Goal: Transaction & Acquisition: Obtain resource

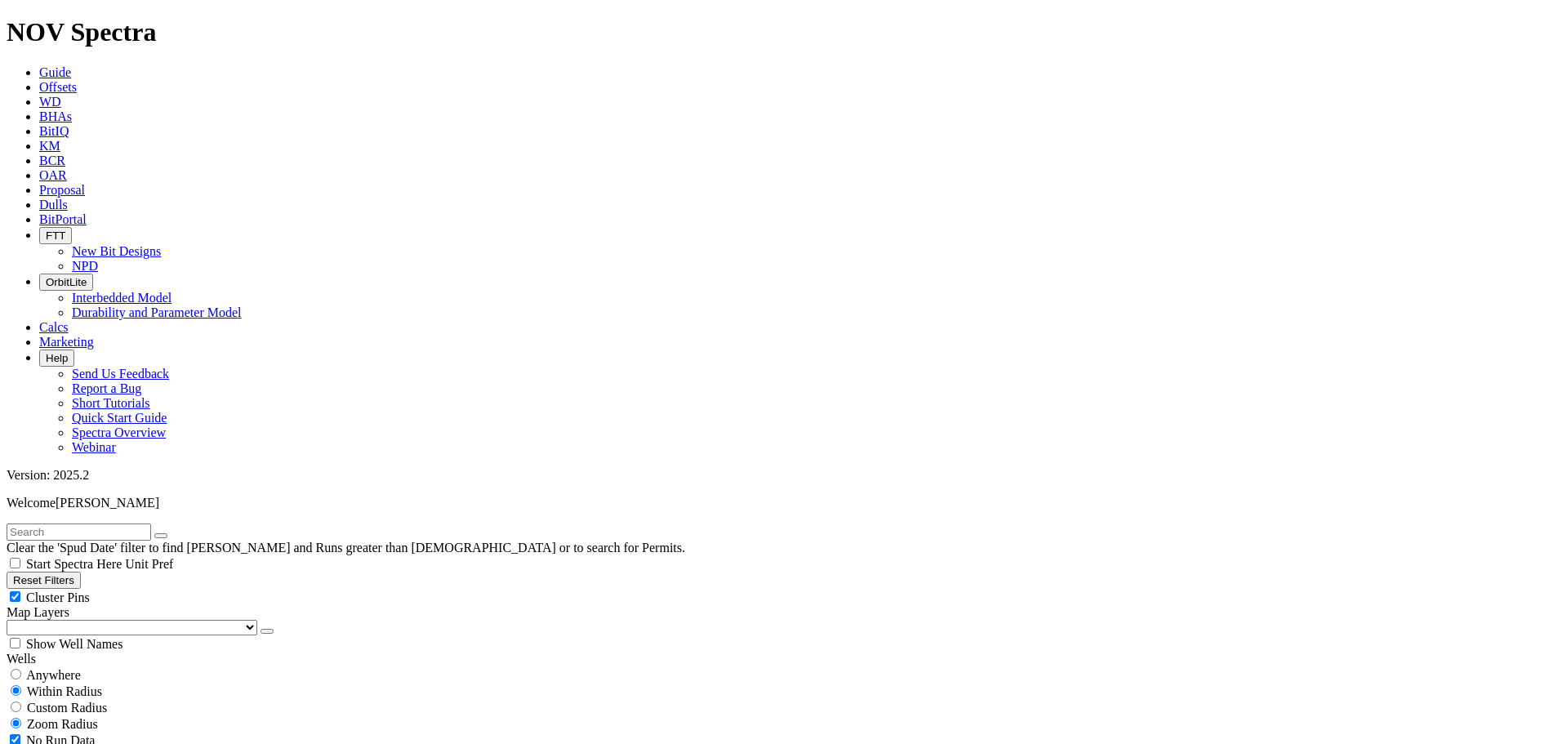
click at [22, 669] on input "radio" at bounding box center [16, 674] width 11 height 11
radio input "true"
radio input "false"
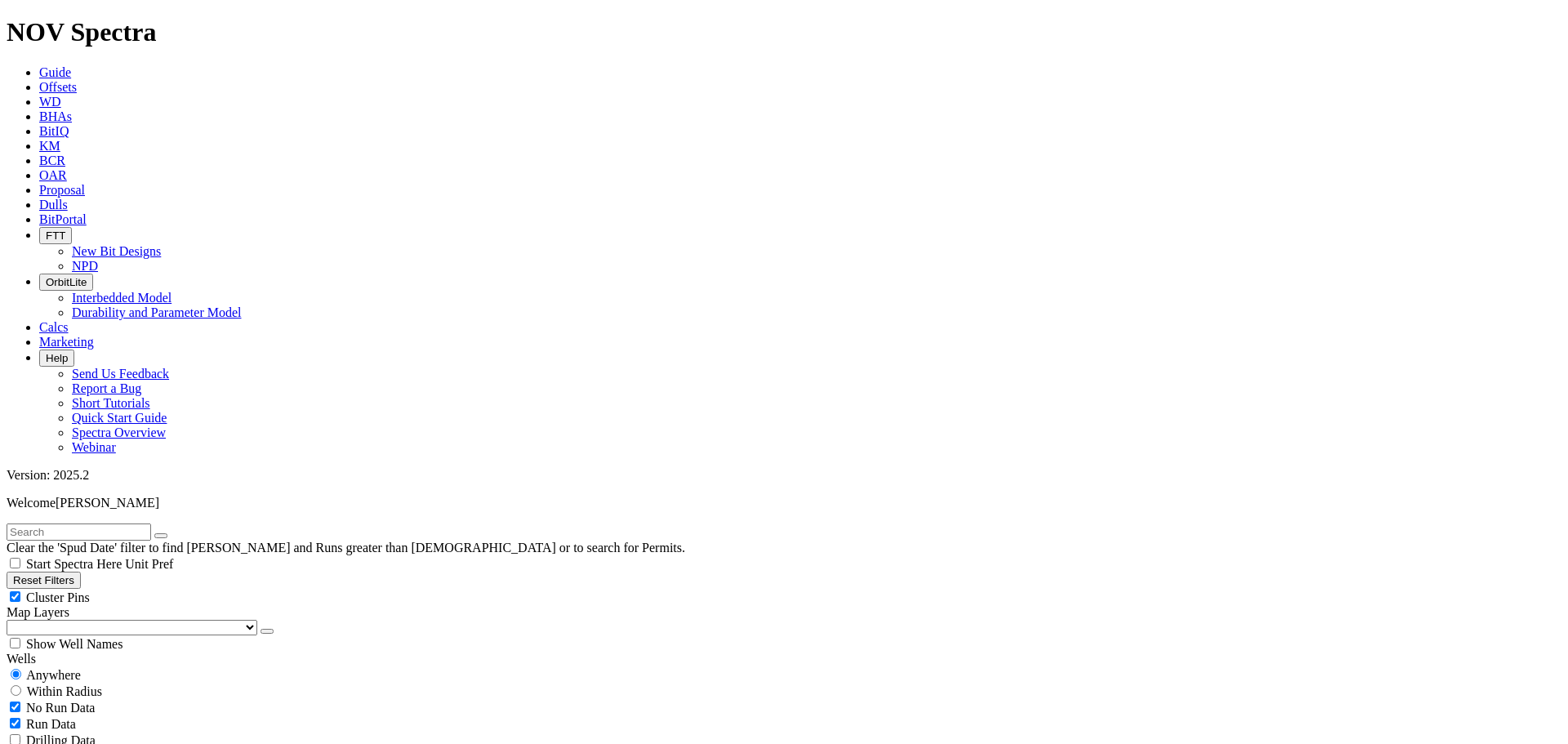
radio input "false"
radio input "true"
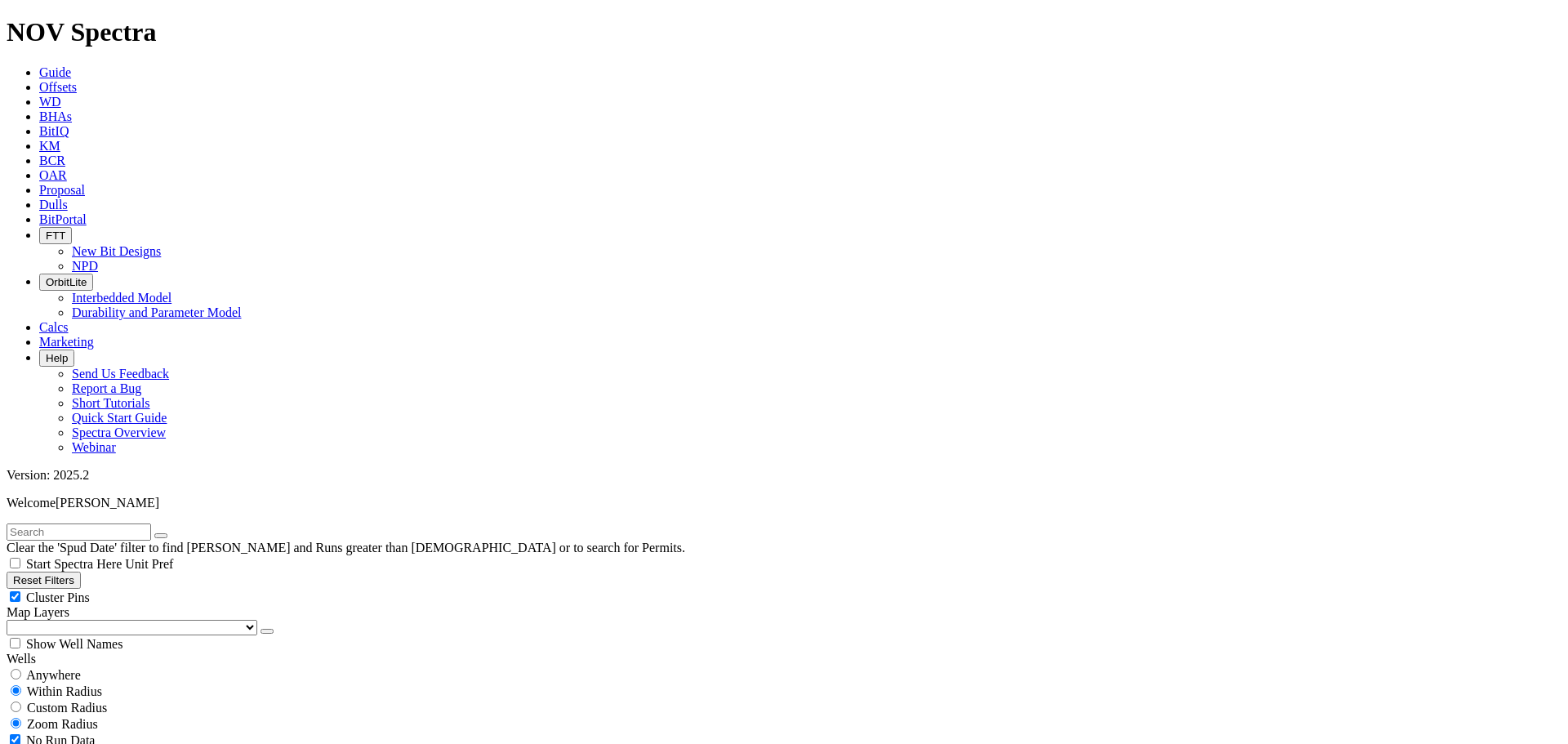
drag, startPoint x: 1338, startPoint y: 146, endPoint x: 1347, endPoint y: 148, distance: 9.2
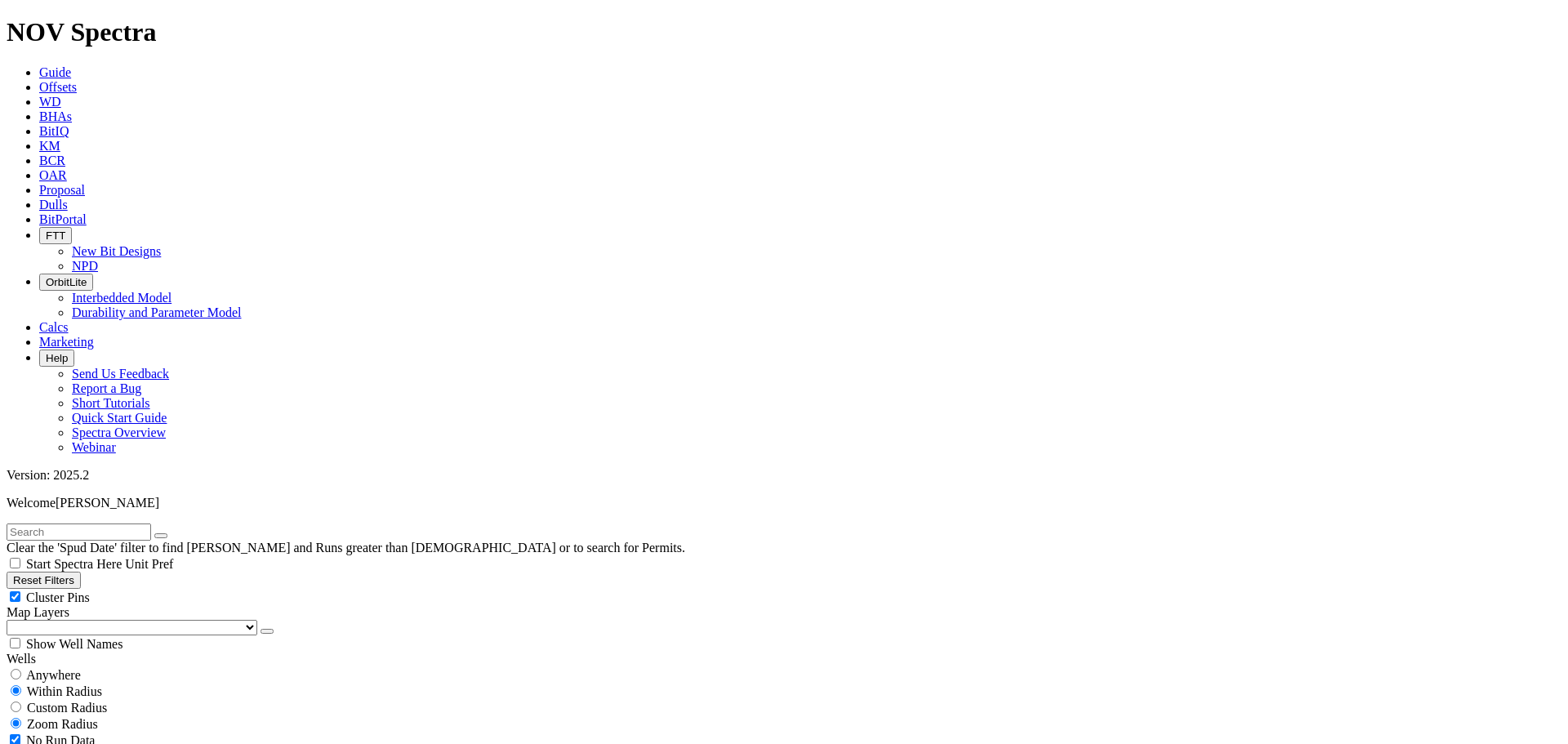
click at [70, 572] on button "Reset Filters" at bounding box center [43, 580] width 74 height 17
select select
click at [48, 572] on button "Reset Filters" at bounding box center [43, 580] width 74 height 17
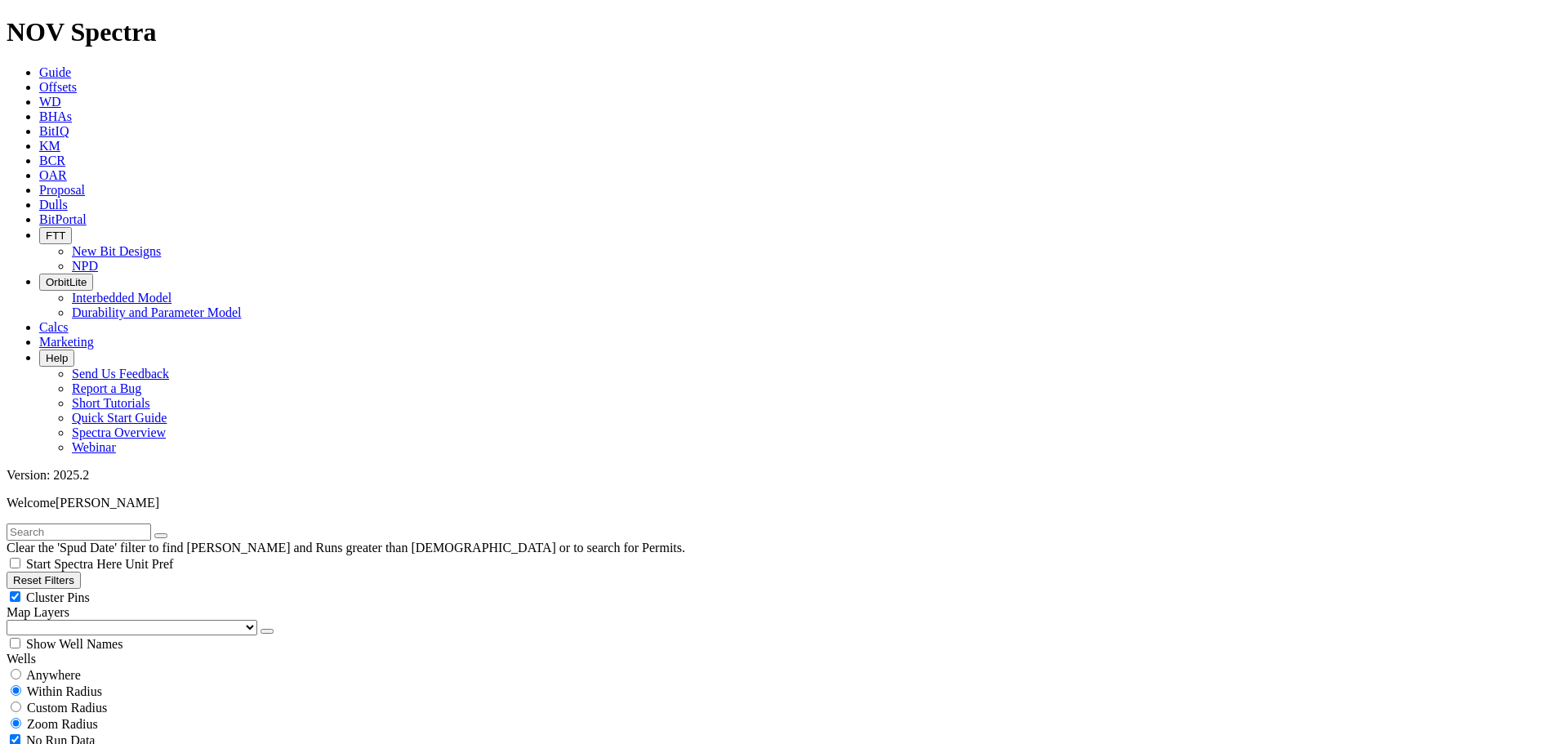
click at [22, 669] on input "radio" at bounding box center [16, 674] width 11 height 11
radio input "true"
radio input "false"
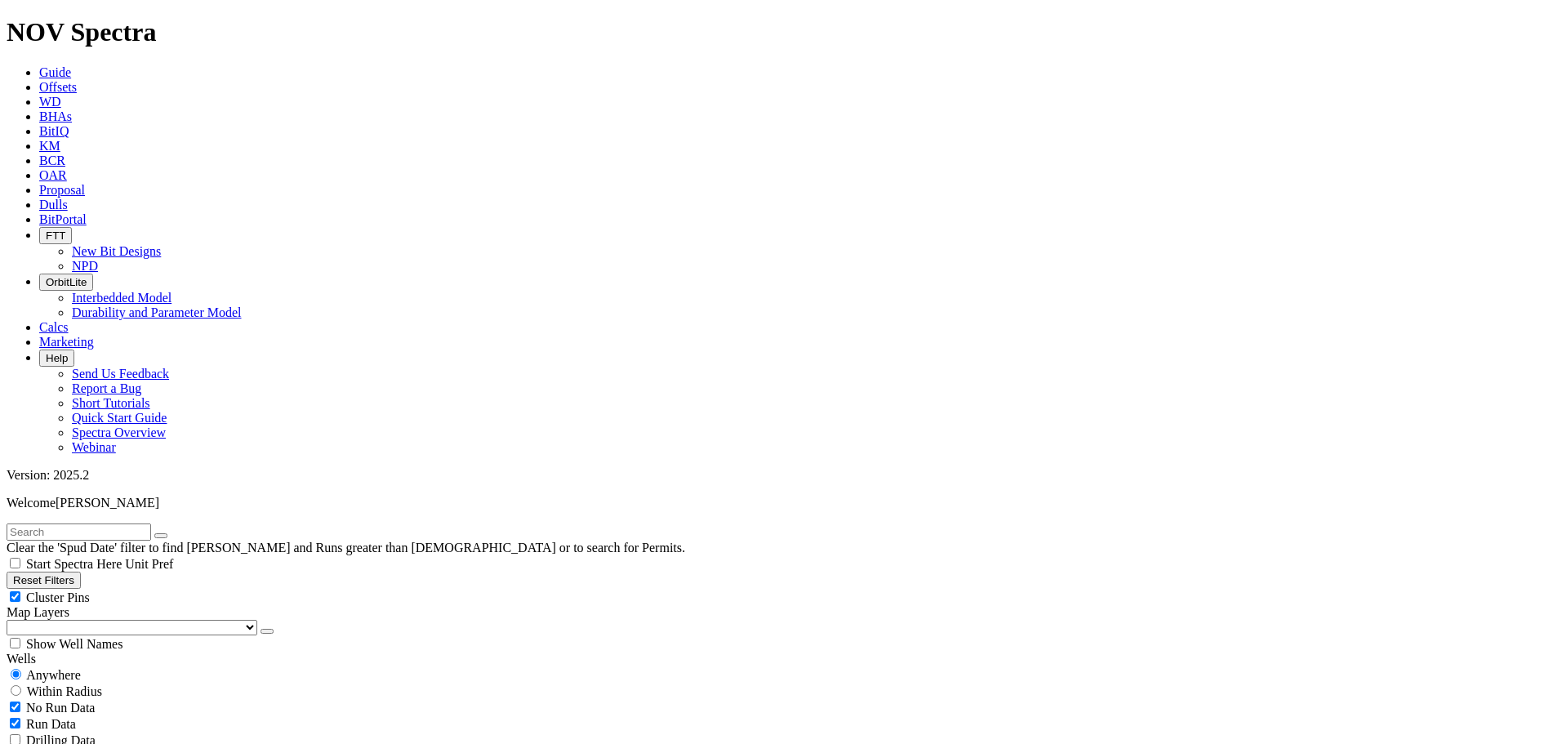
type input "[DATE]"
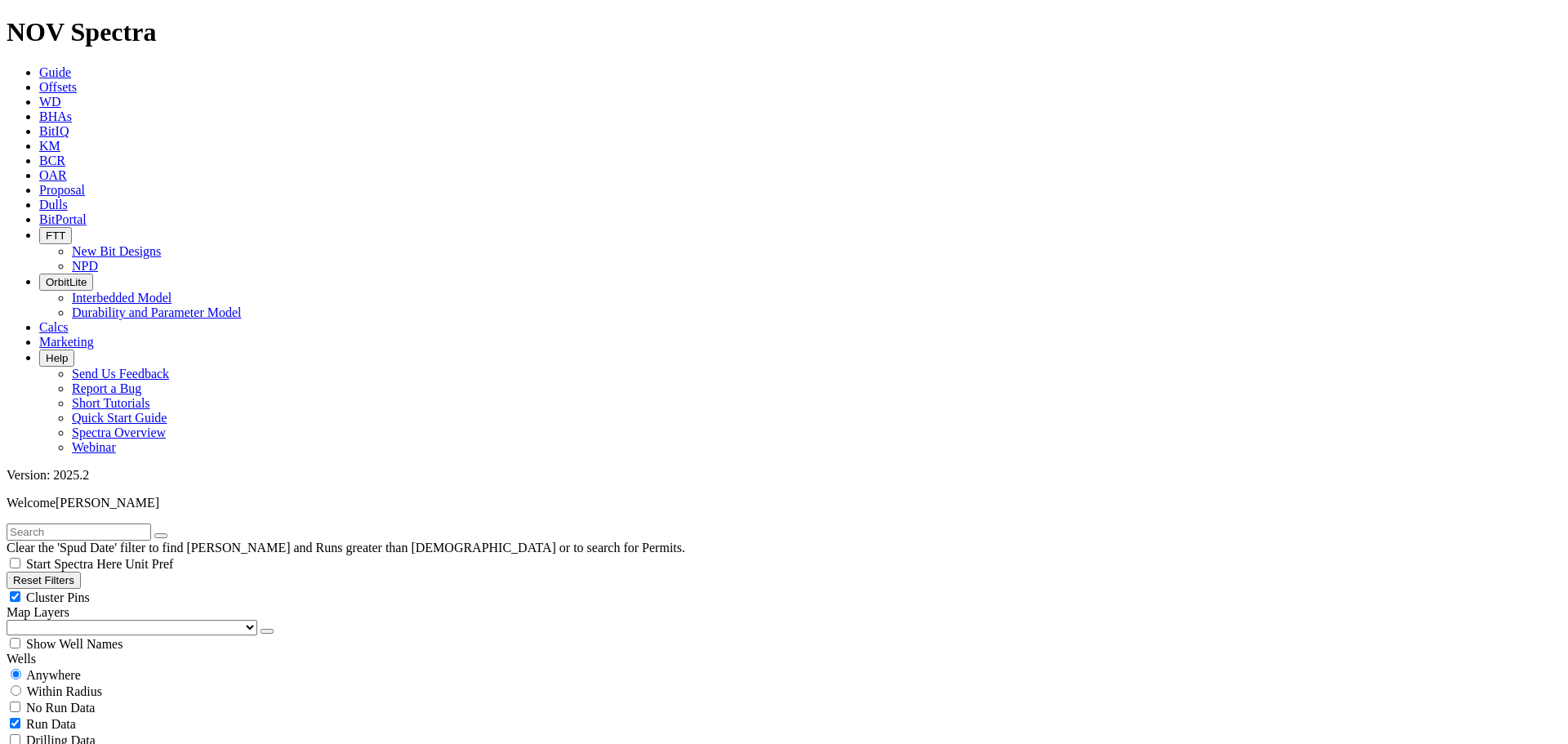
checkbox input "false"
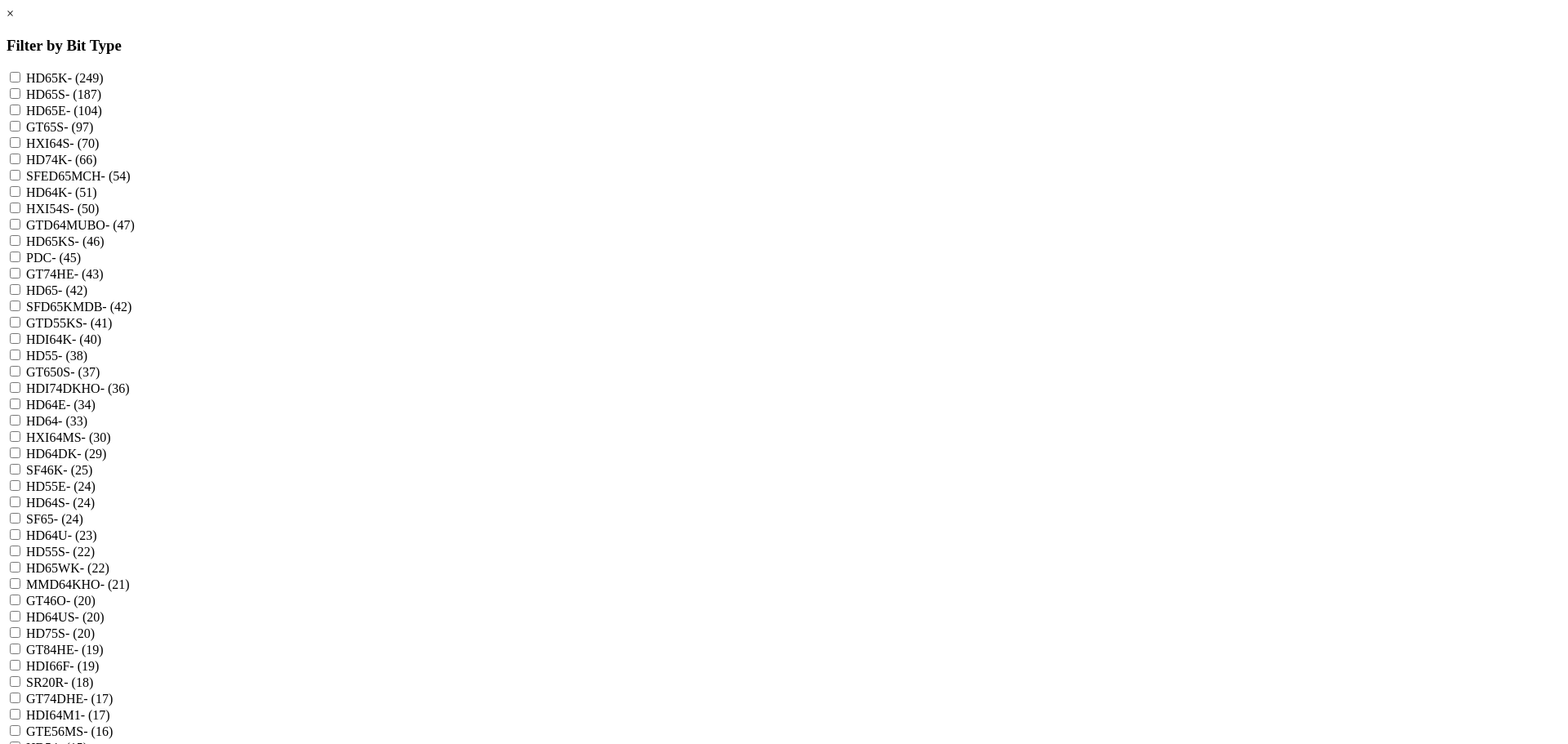
scroll to position [1612, 0]
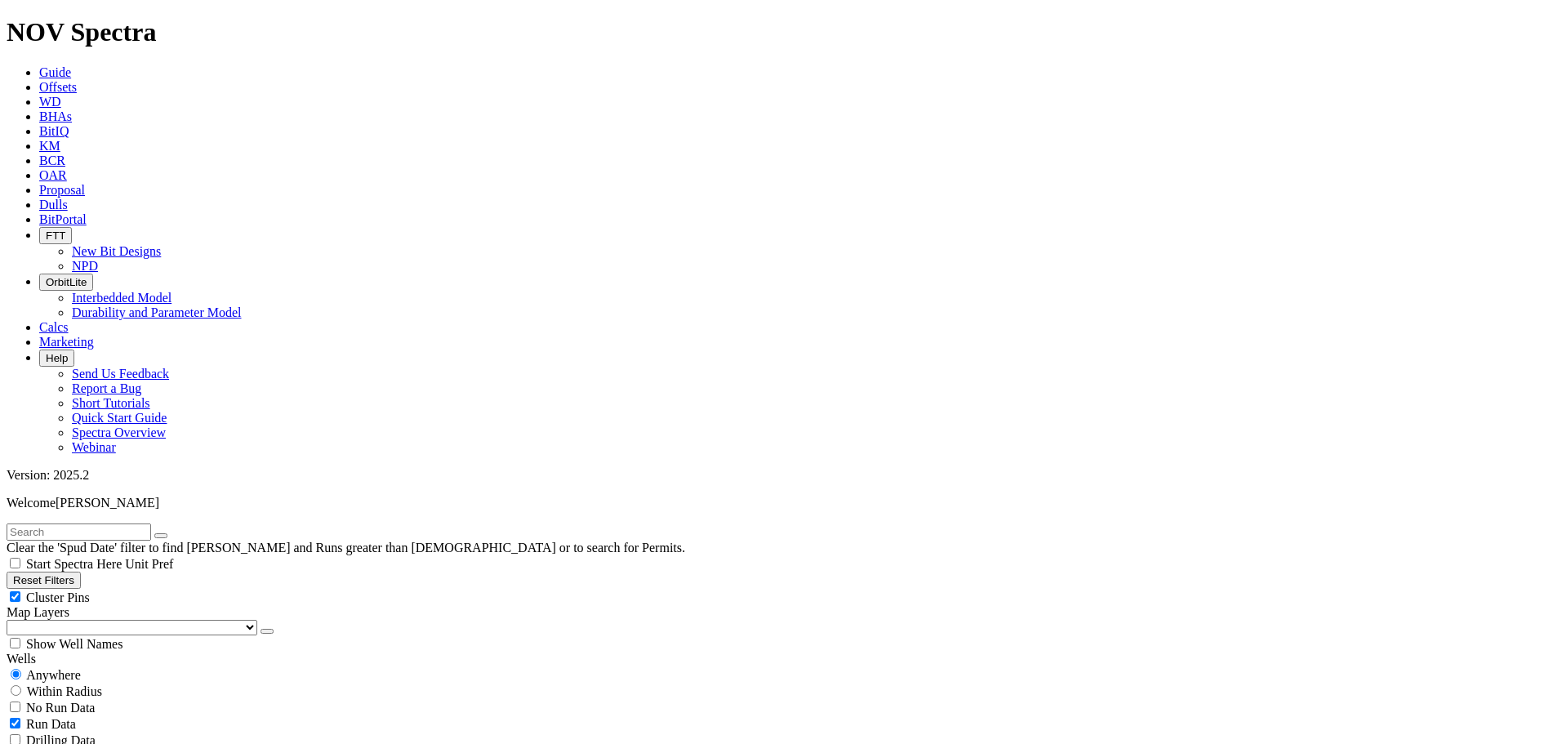
scroll to position [245, 0]
drag, startPoint x: 1344, startPoint y: 147, endPoint x: 1353, endPoint y: 147, distance: 9.0
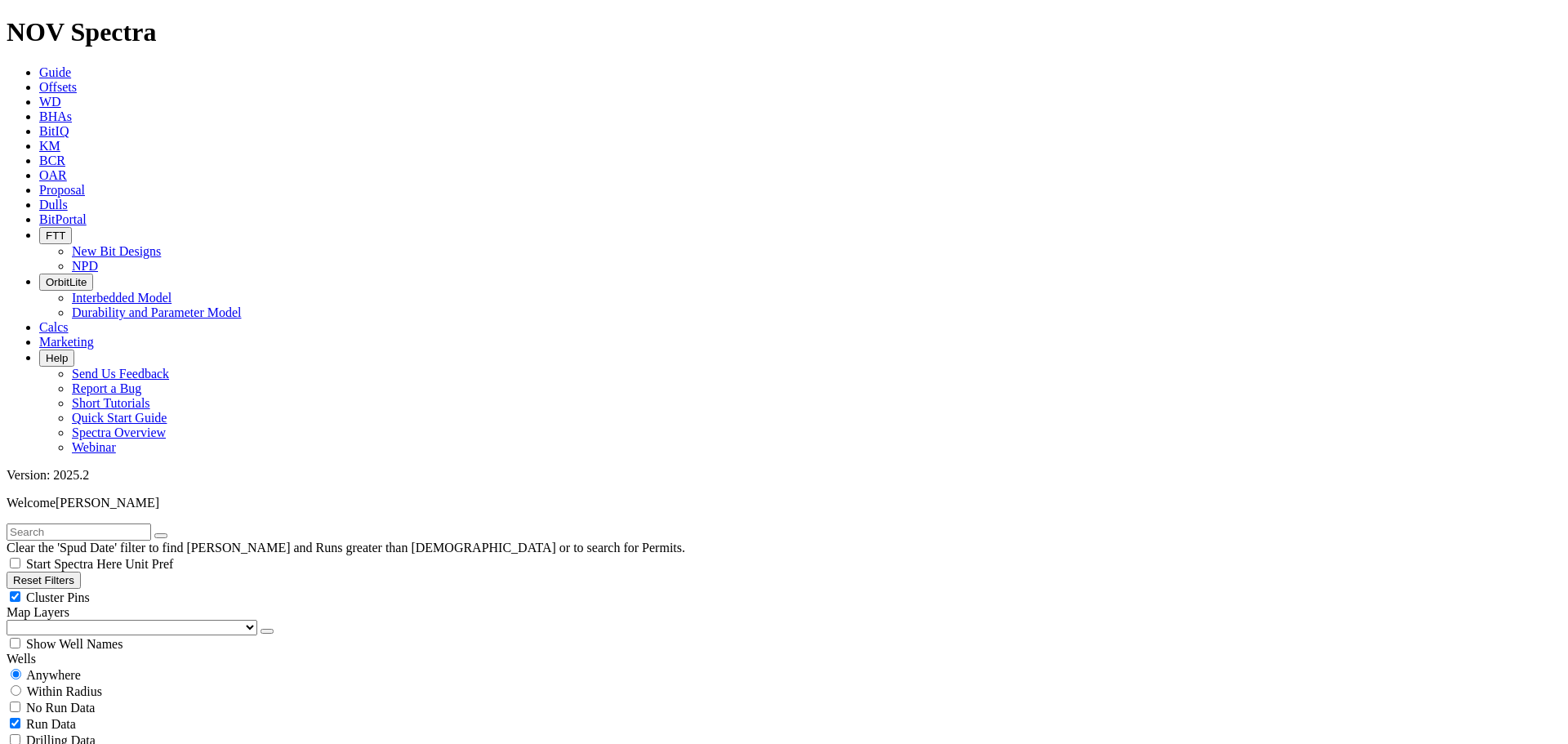
select select
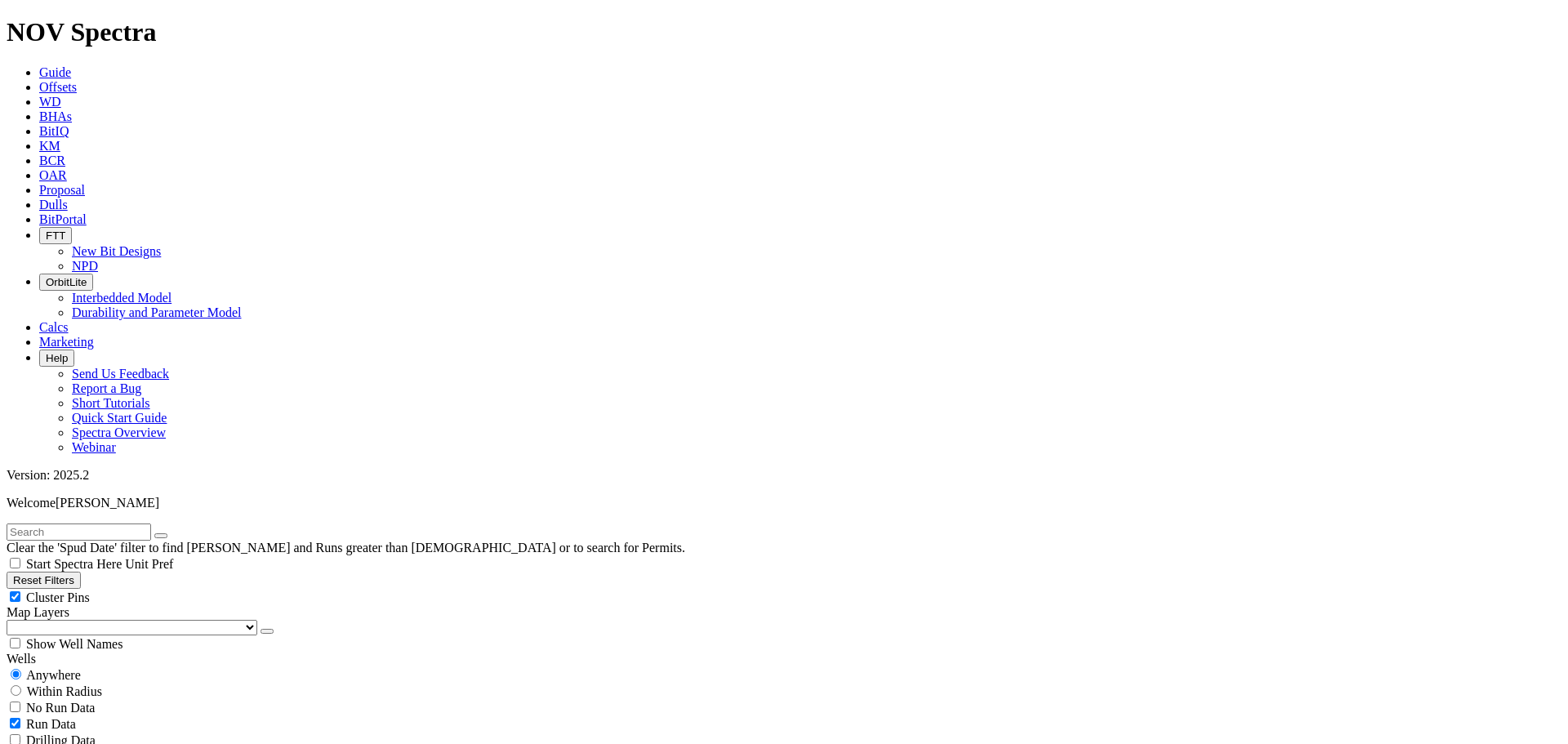
drag, startPoint x: 27, startPoint y: 310, endPoint x: 10, endPoint y: 315, distance: 17.7
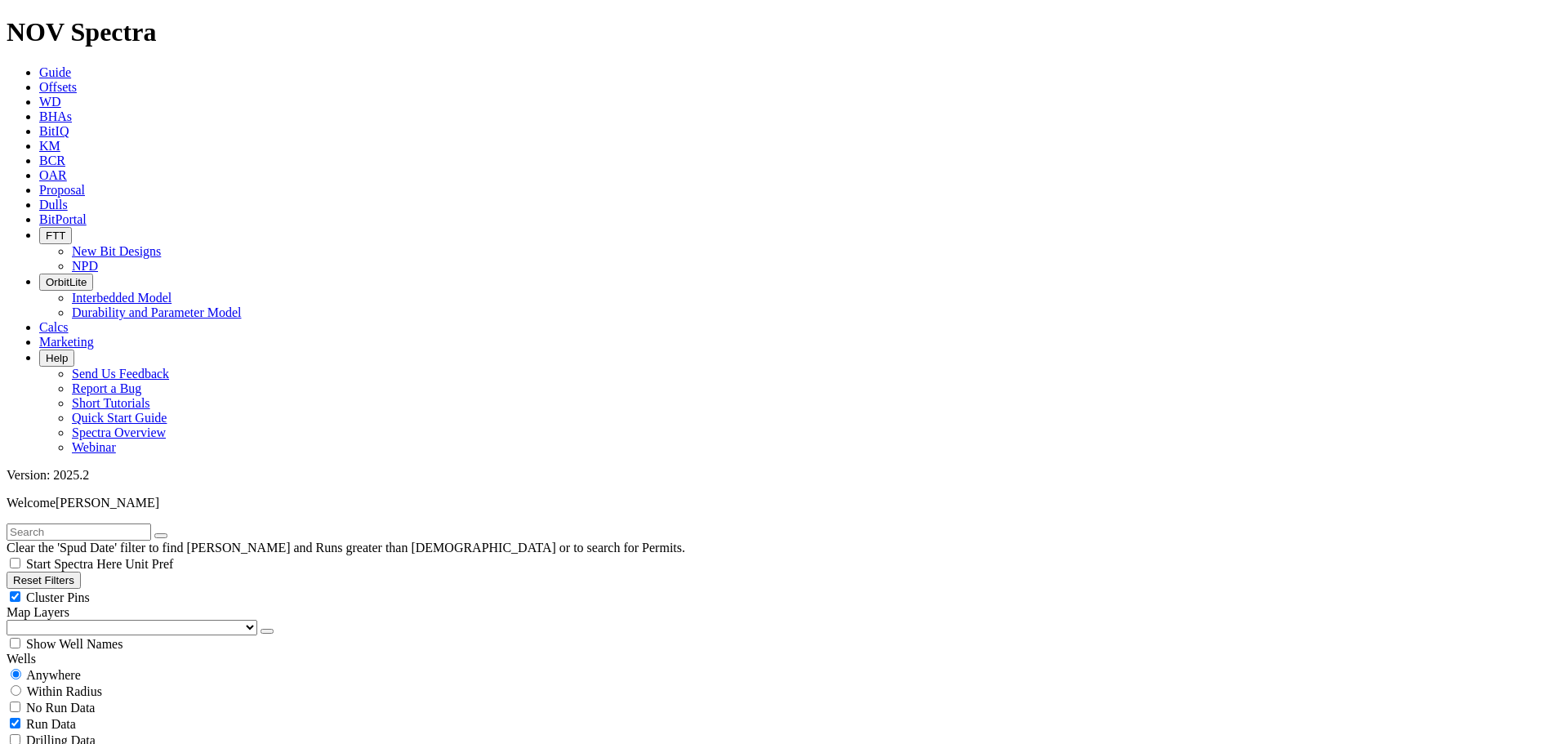
drag, startPoint x: 41, startPoint y: 310, endPoint x: 0, endPoint y: 310, distance: 41.0
type input "[DATE]"
